Goal: Navigation & Orientation: Understand site structure

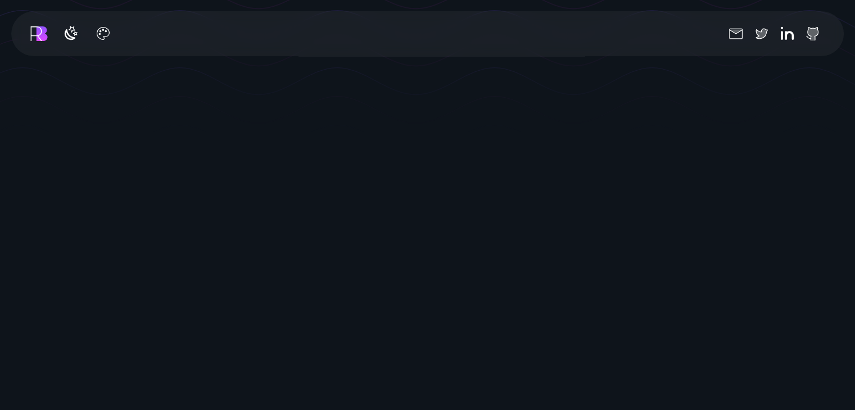
scroll to position [662, 0]
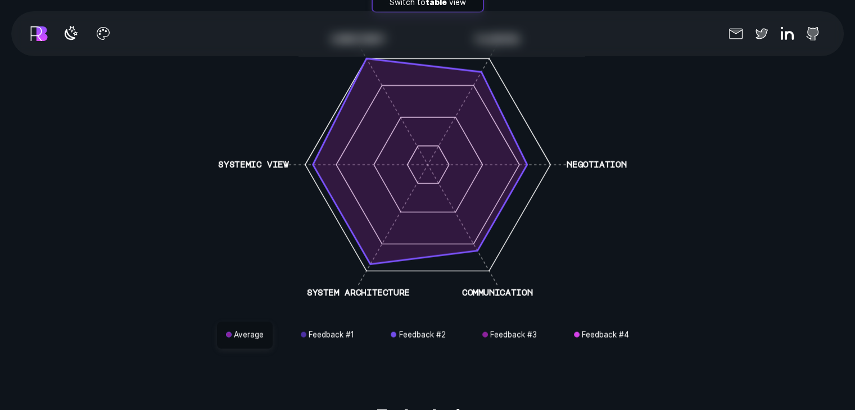
scroll to position [2678, 0]
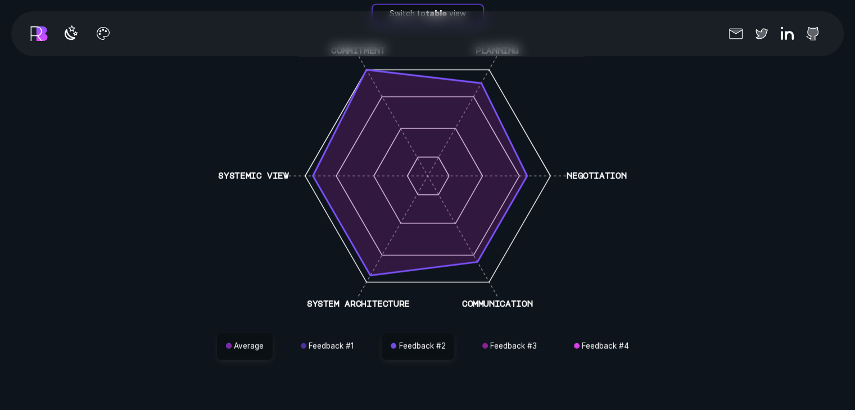
click at [433, 337] on button "Feedback # 2" at bounding box center [418, 346] width 73 height 27
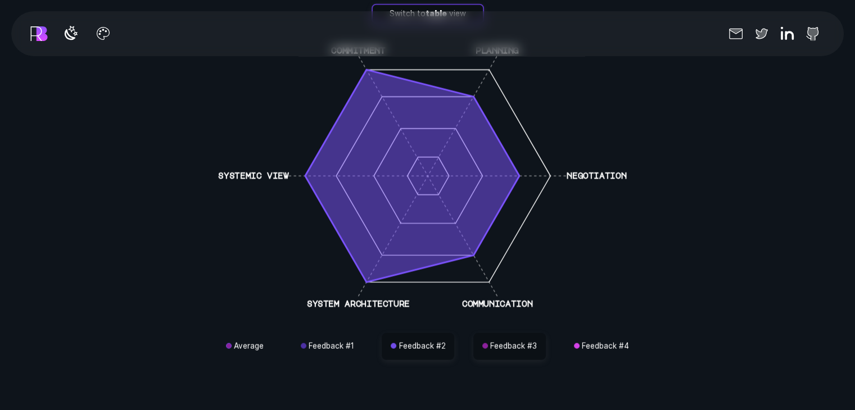
drag, startPoint x: 504, startPoint y: 336, endPoint x: 517, endPoint y: 336, distance: 12.4
click at [506, 336] on button "Feedback # 3" at bounding box center [509, 346] width 73 height 27
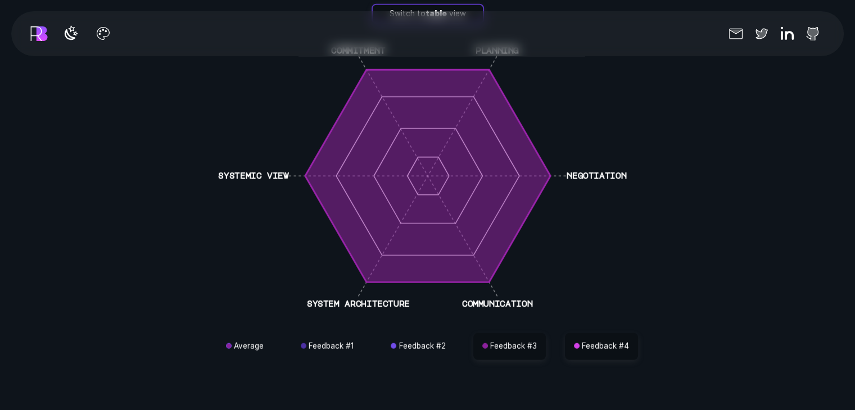
drag, startPoint x: 573, startPoint y: 336, endPoint x: 609, endPoint y: 329, distance: 36.5
click at [575, 343] on span "button" at bounding box center [577, 346] width 6 height 6
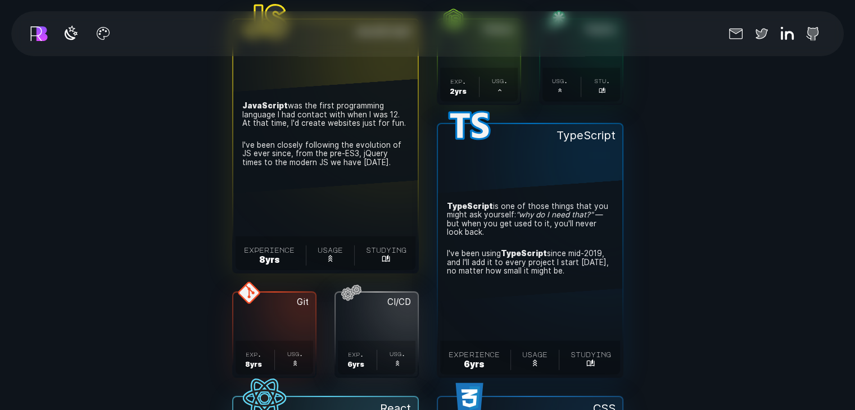
scroll to position [3130, 0]
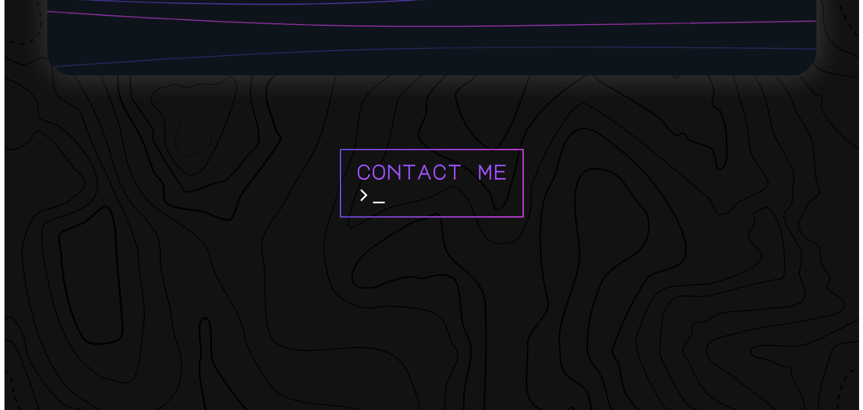
scroll to position [9697, 0]
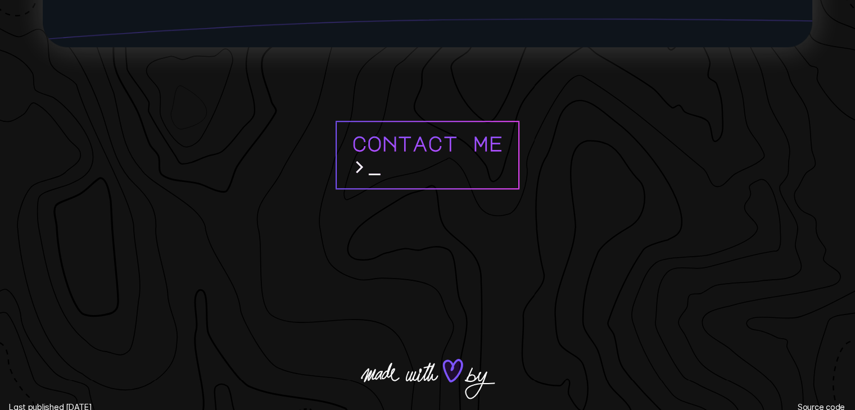
click at [369, 155] on span ">" at bounding box center [367, 166] width 30 height 23
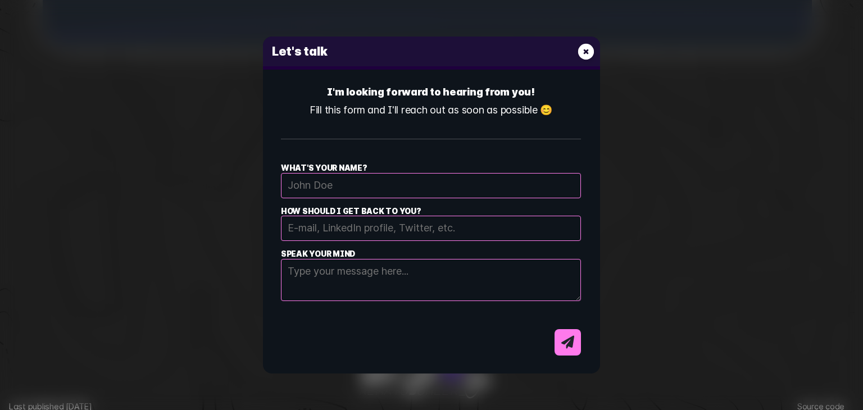
click at [582, 52] on icon "E-mail contact dialog form" at bounding box center [586, 51] width 16 height 16
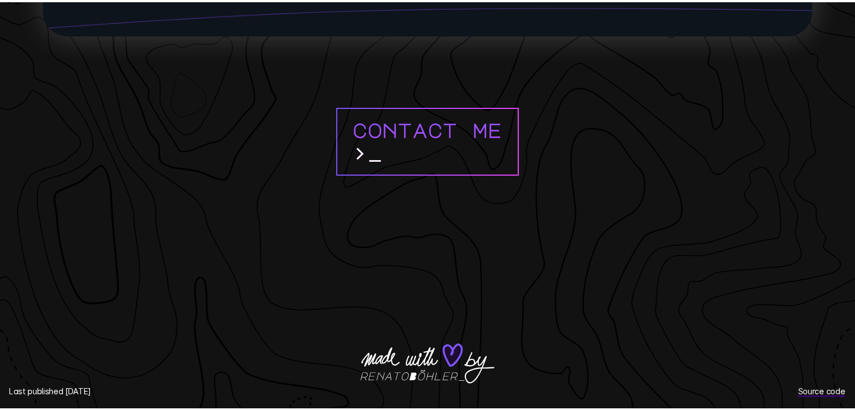
scroll to position [9684, 0]
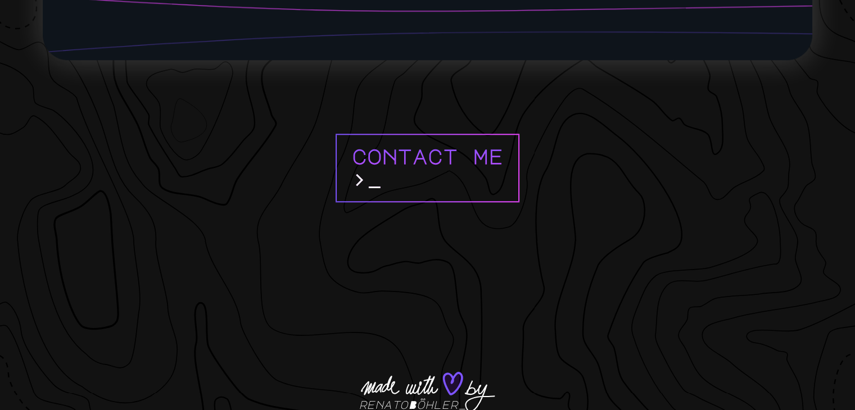
drag, startPoint x: 421, startPoint y: 381, endPoint x: 354, endPoint y: 378, distance: 67.5
click at [354, 378] on footer "Contact me > renatoBöhler Last published [DATE] Source code" at bounding box center [427, 281] width 855 height 313
drag, startPoint x: 463, startPoint y: 378, endPoint x: 505, endPoint y: 378, distance: 42.2
click at [505, 378] on footer "Contact me > renatoBöhler Last published [DATE] Source code" at bounding box center [427, 281] width 855 height 313
click at [431, 395] on span "renatoBöhler" at bounding box center [413, 405] width 108 height 20
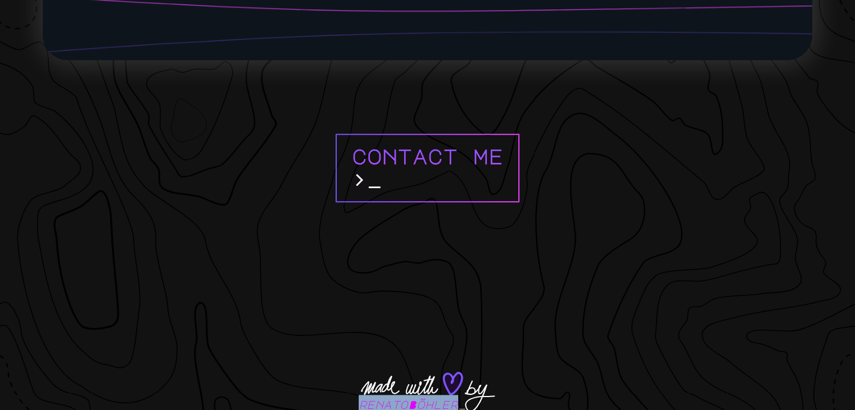
click at [431, 395] on span "renatoBöhler" at bounding box center [413, 405] width 108 height 20
click at [564, 373] on footer "Contact me > renatoBöhler Last published [DATE] Source code" at bounding box center [427, 281] width 855 height 313
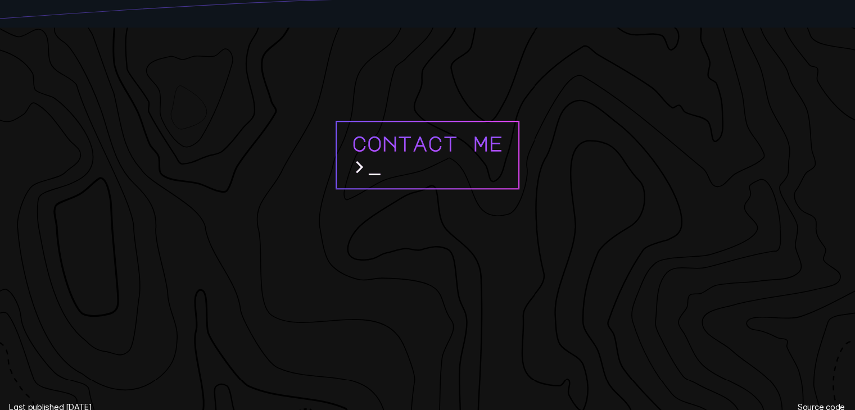
scroll to position [9697, 0]
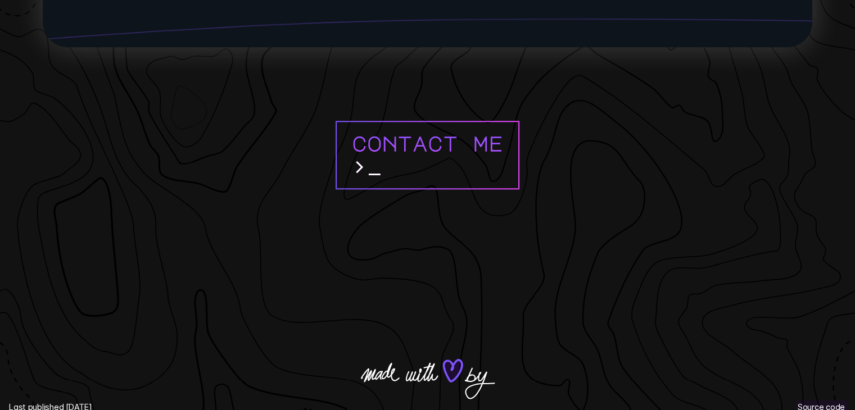
click at [820, 400] on link "Source code" at bounding box center [822, 407] width 51 height 15
